Goal: Transaction & Acquisition: Purchase product/service

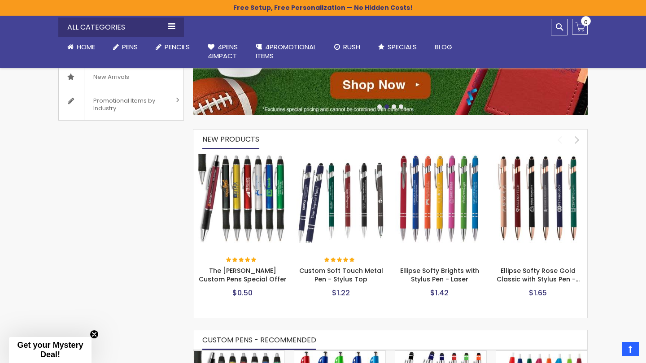
scroll to position [324, 0]
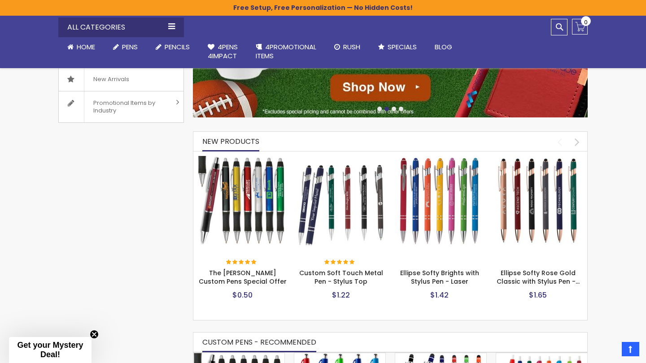
click at [533, 179] on img at bounding box center [539, 201] width 90 height 90
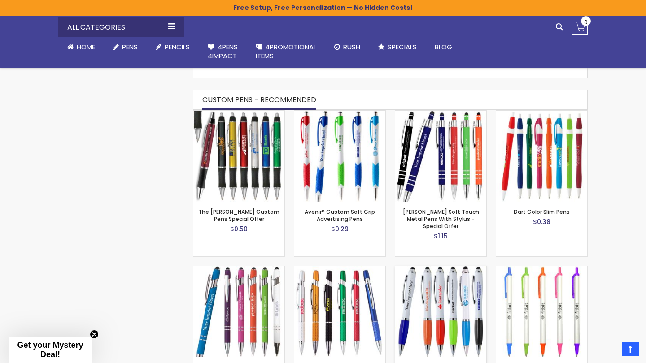
scroll to position [550, 0]
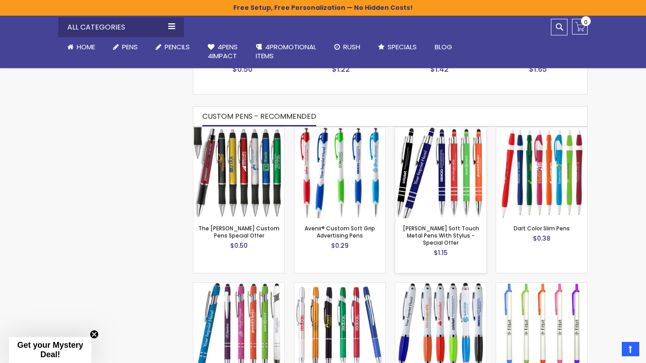
click at [441, 149] on img at bounding box center [440, 172] width 91 height 91
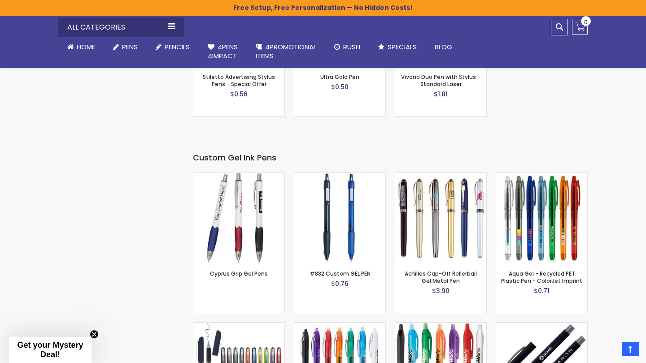
scroll to position [1363, 0]
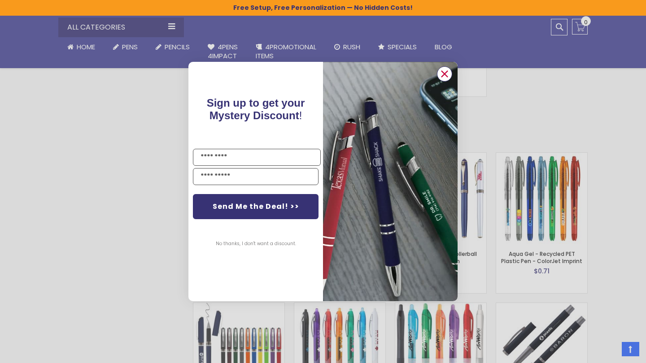
click at [443, 71] on circle "Close dialog" at bounding box center [444, 73] width 13 height 13
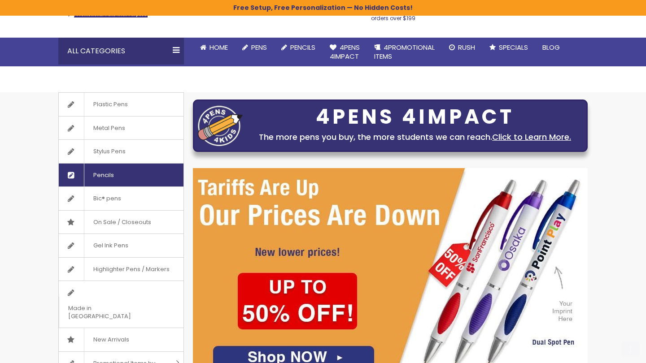
scroll to position [79, 0]
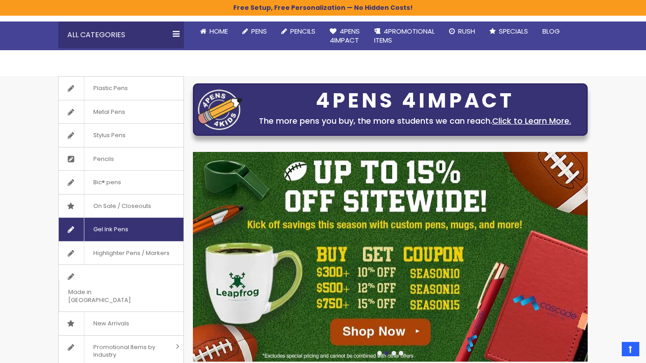
click at [105, 224] on span "Gel Ink Pens" at bounding box center [110, 229] width 53 height 23
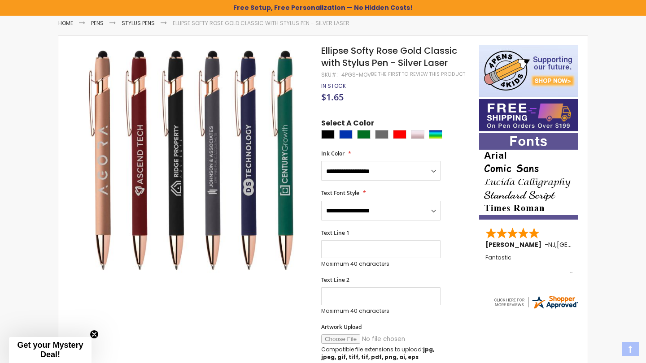
scroll to position [120, 0]
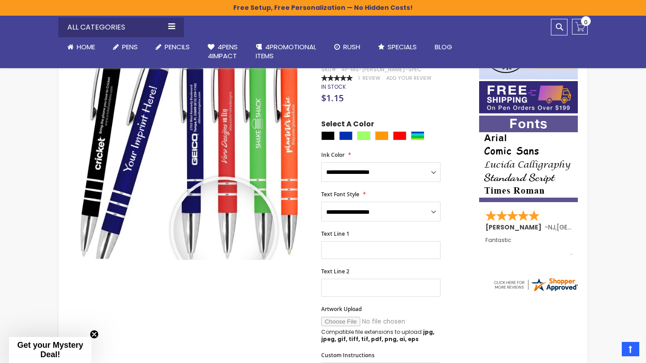
scroll to position [133, 0]
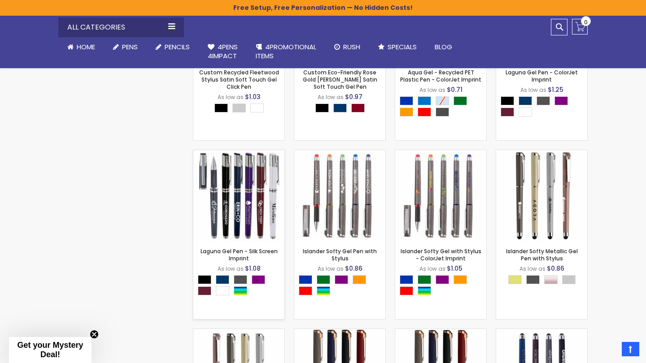
scroll to position [1042, 0]
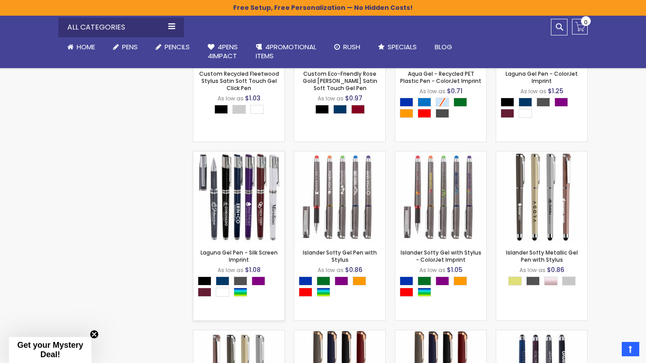
click at [245, 212] on img at bounding box center [238, 197] width 91 height 91
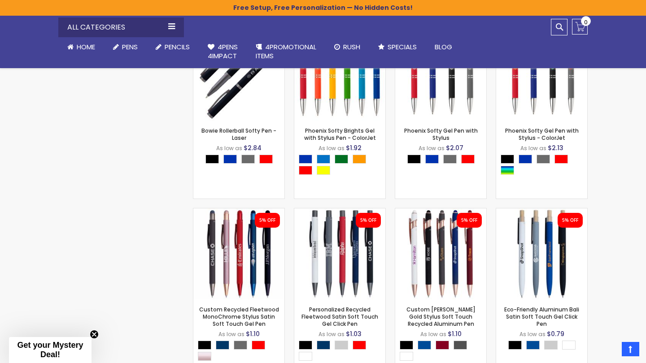
scroll to position [634, 0]
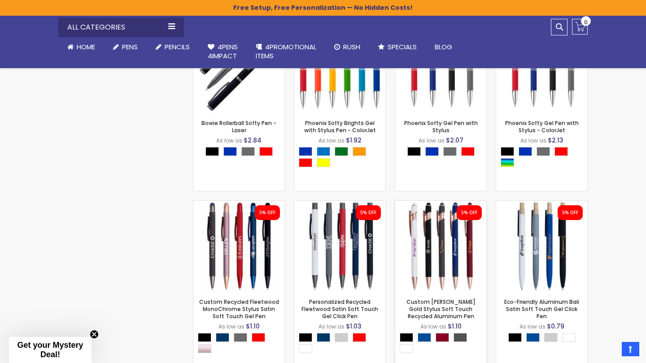
click at [433, 222] on img at bounding box center [440, 246] width 91 height 91
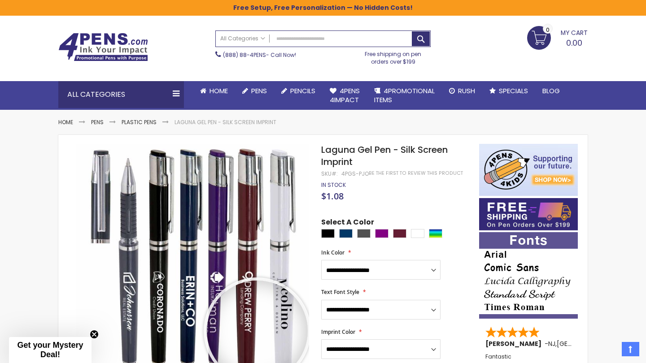
scroll to position [19, 0]
